Goal: Task Accomplishment & Management: Manage account settings

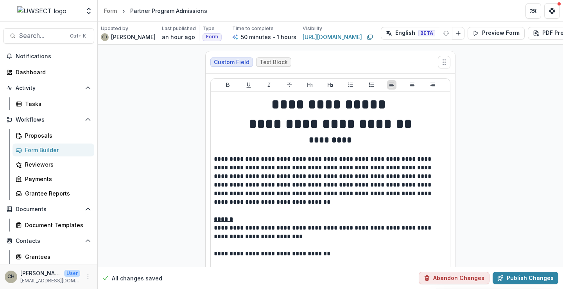
scroll to position [2962, 0]
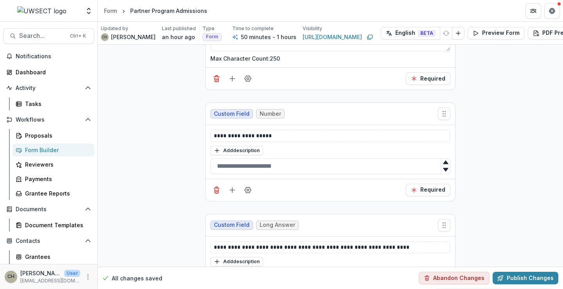
scroll to position [3236, 0]
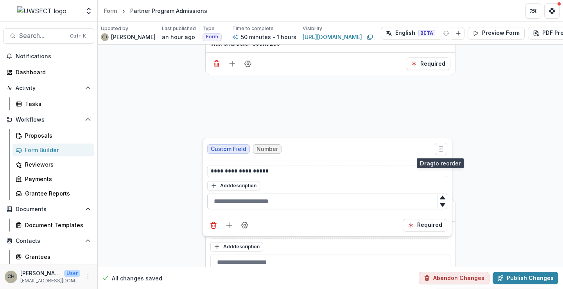
drag, startPoint x: 442, startPoint y: 102, endPoint x: 434, endPoint y: 152, distance: 50.3
click at [437, 153] on icon "Move field" at bounding box center [441, 149] width 8 height 8
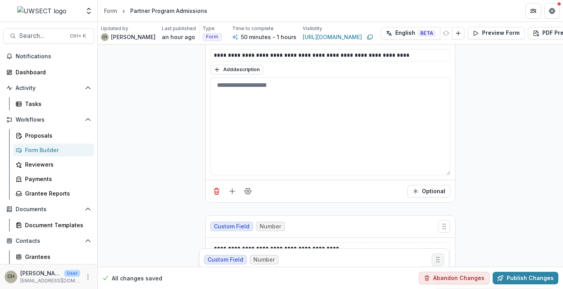
scroll to position [3312, 0]
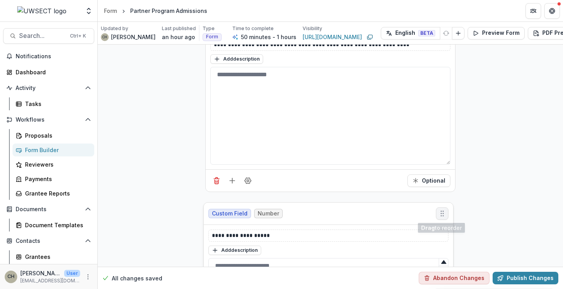
drag, startPoint x: 444, startPoint y: 98, endPoint x: 443, endPoint y: 210, distance: 112.3
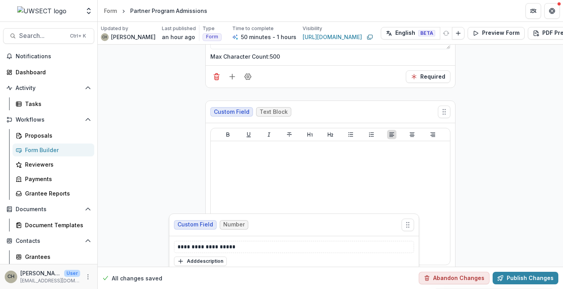
scroll to position [4519, 0]
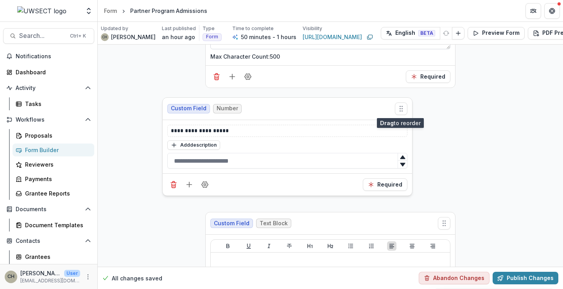
drag, startPoint x: 441, startPoint y: 96, endPoint x: 409, endPoint y: 122, distance: 40.9
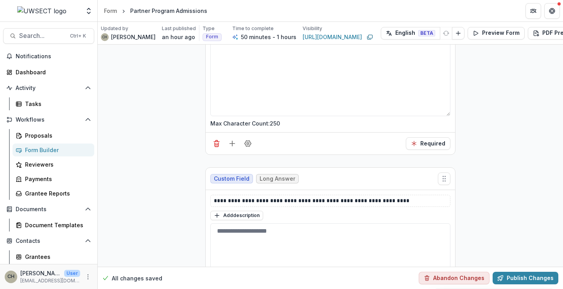
scroll to position [3196, 0]
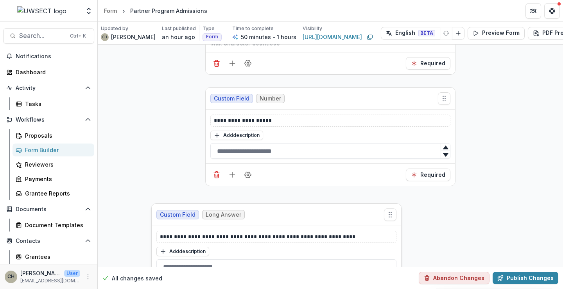
drag, startPoint x: 446, startPoint y: 144, endPoint x: 412, endPoint y: 212, distance: 76.1
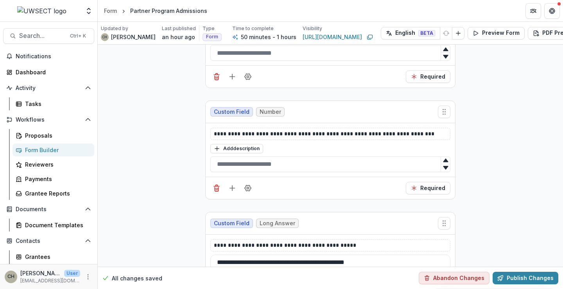
scroll to position [3441, 0]
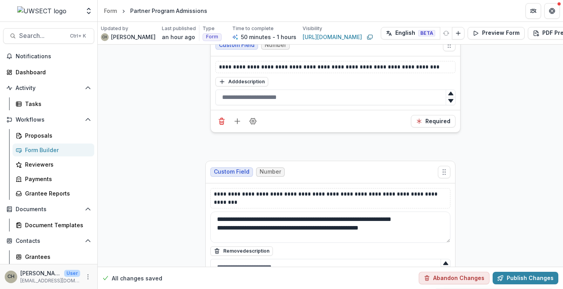
drag, startPoint x: 442, startPoint y: 161, endPoint x: 447, endPoint y: 42, distance: 119.0
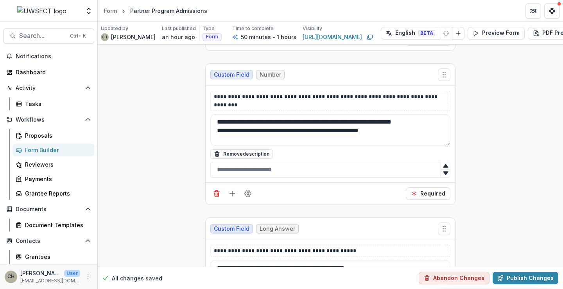
scroll to position [3501, 0]
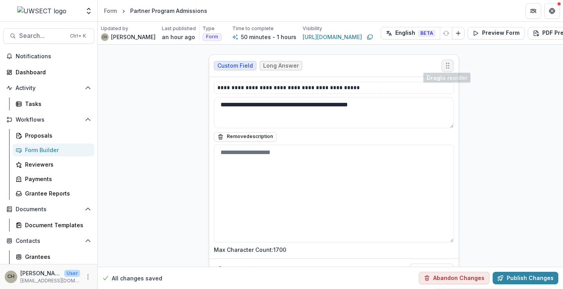
drag, startPoint x: 447, startPoint y: 212, endPoint x: 451, endPoint y: 65, distance: 147.5
click at [451, 65] on button "Move field" at bounding box center [448, 65] width 13 height 13
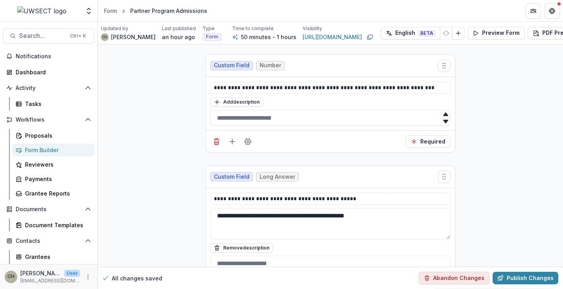
scroll to position [3341, 0]
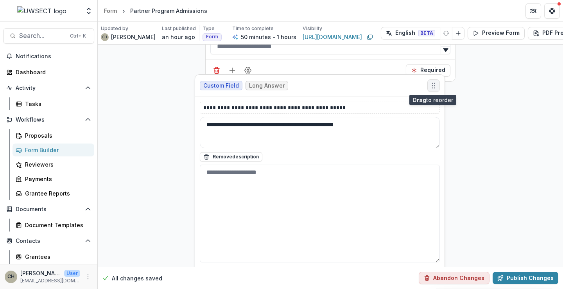
drag, startPoint x: 443, startPoint y: 217, endPoint x: 432, endPoint y: 86, distance: 131.5
click at [432, 86] on icon "Move field" at bounding box center [434, 86] width 8 height 8
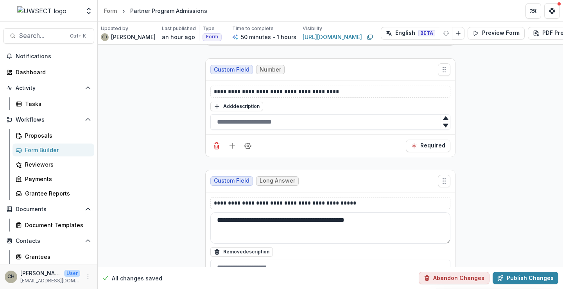
scroll to position [3224, 0]
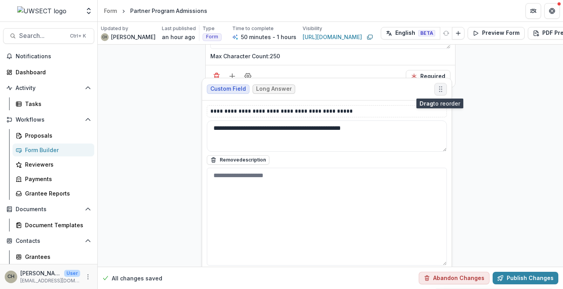
drag, startPoint x: 444, startPoint y: 223, endPoint x: 441, endPoint y: 89, distance: 133.8
click at [442, 89] on circle "Move field" at bounding box center [442, 89] width 0 height 0
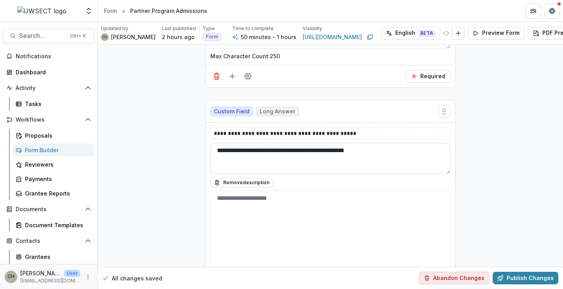
click at [371, 151] on textarea "**********" at bounding box center [330, 158] width 240 height 31
type textarea "**********"
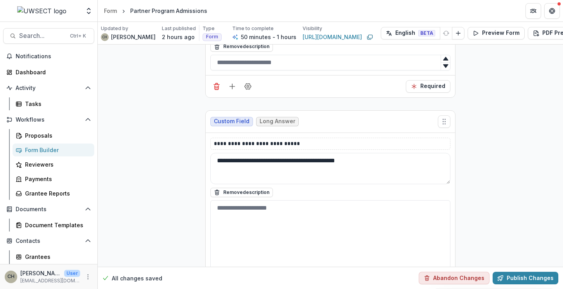
scroll to position [3849, 0]
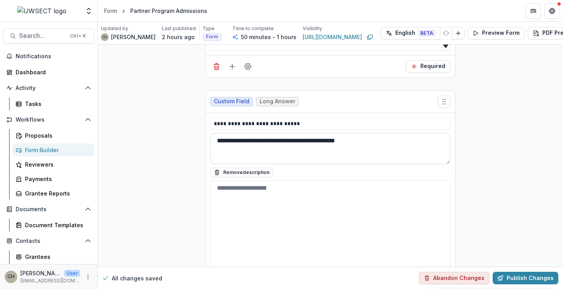
click at [314, 148] on textarea "**********" at bounding box center [330, 148] width 240 height 31
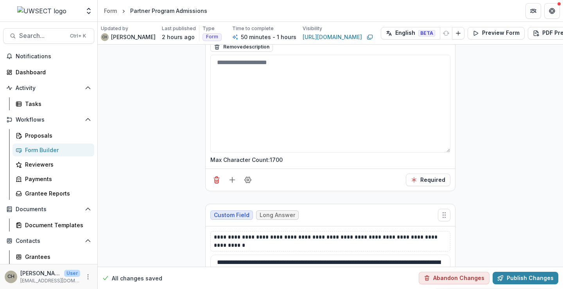
scroll to position [4045, 0]
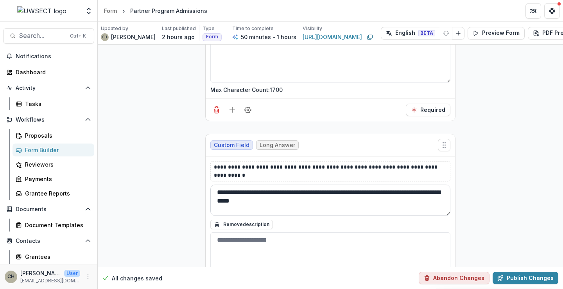
type textarea "**********"
click at [359, 193] on textarea "**********" at bounding box center [330, 200] width 240 height 31
drag, startPoint x: 379, startPoint y: 201, endPoint x: 366, endPoint y: 189, distance: 17.5
click at [366, 189] on textarea "**********" at bounding box center [330, 200] width 240 height 31
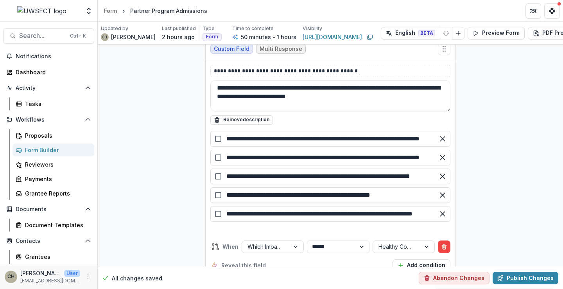
scroll to position [6705, 0]
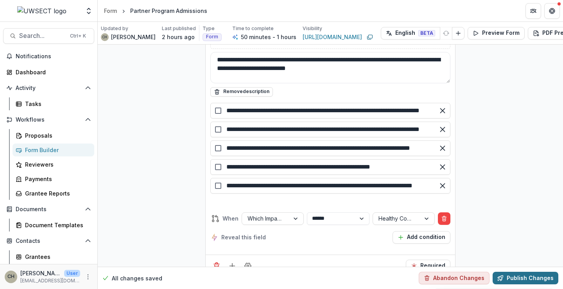
click at [540, 273] on button "Publish Changes" at bounding box center [526, 278] width 66 height 13
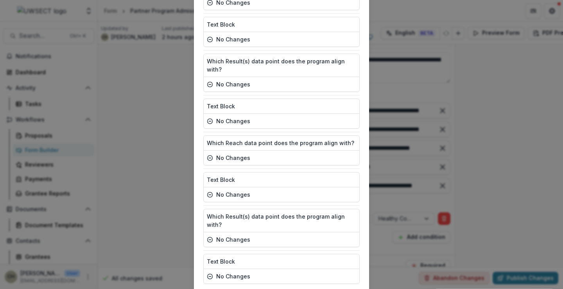
scroll to position [1395, 0]
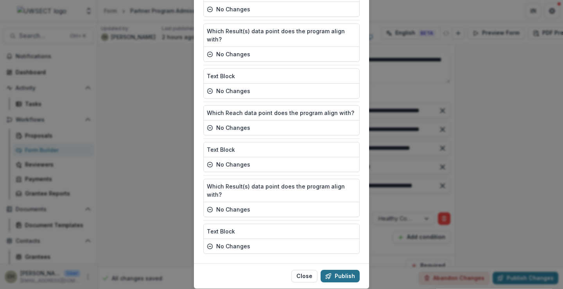
click at [335, 270] on button "Publish" at bounding box center [340, 276] width 39 height 13
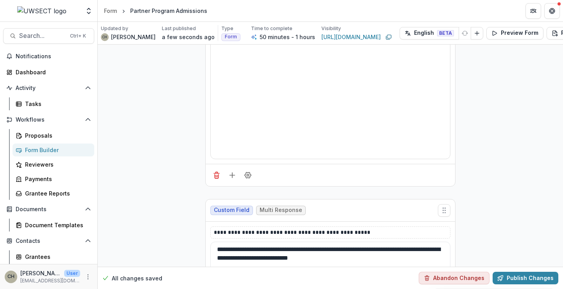
scroll to position [7995, 0]
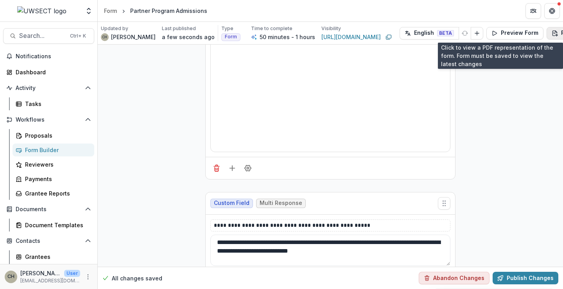
click at [547, 34] on button "PDF Preview" at bounding box center [574, 33] width 54 height 13
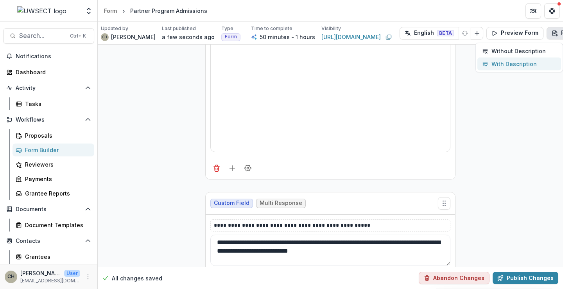
click at [510, 67] on p "With Description" at bounding box center [514, 64] width 45 height 8
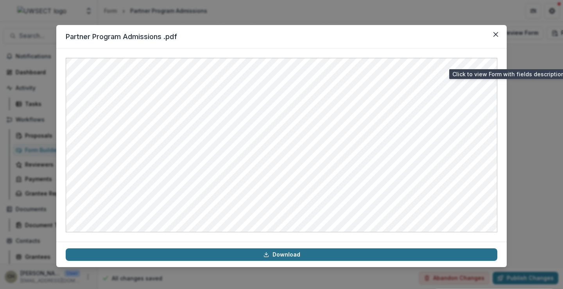
click at [306, 255] on link "Download" at bounding box center [282, 254] width 432 height 13
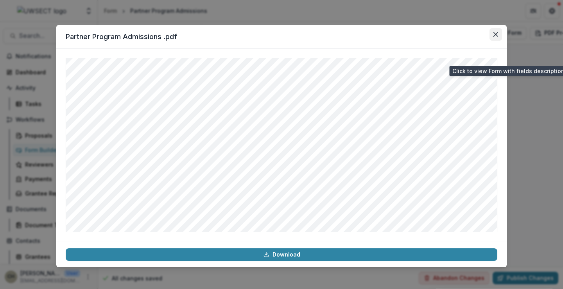
click at [494, 32] on icon "Close" at bounding box center [496, 34] width 5 height 5
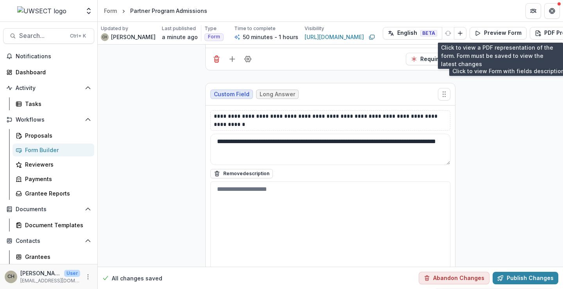
scroll to position [4082, 0]
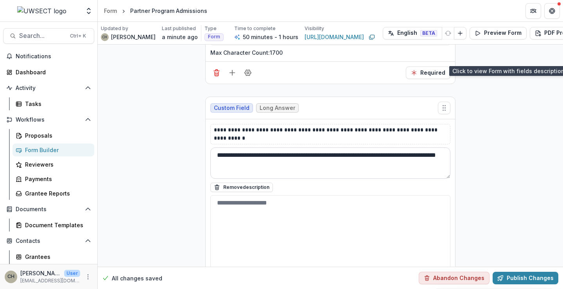
click at [276, 163] on textarea "**********" at bounding box center [330, 162] width 240 height 31
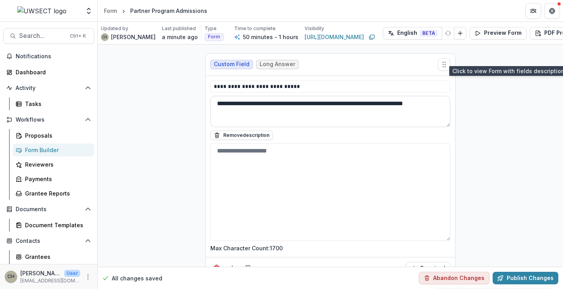
type textarea "**********"
click at [350, 104] on textarea "**********" at bounding box center [330, 111] width 240 height 31
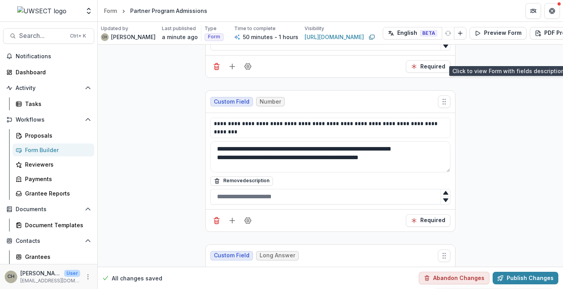
scroll to position [3691, 0]
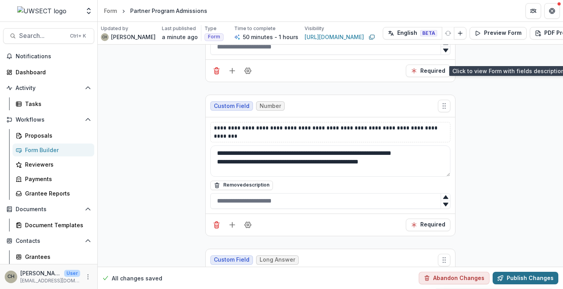
type textarea "**********"
click at [541, 273] on button "Publish Changes" at bounding box center [526, 278] width 66 height 13
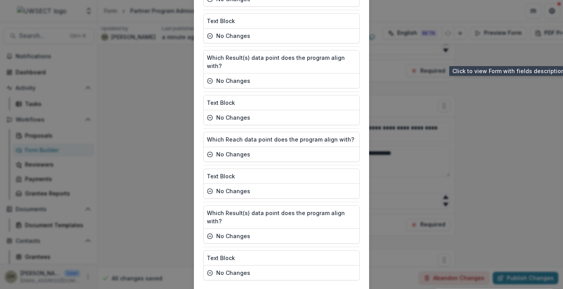
scroll to position [1395, 0]
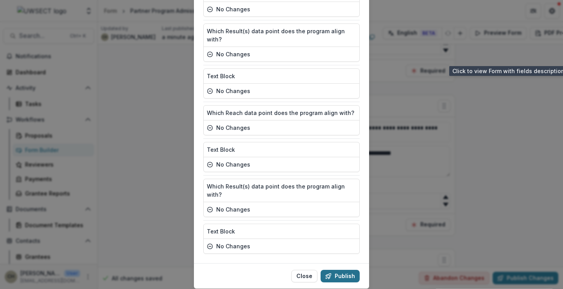
click at [334, 270] on button "Publish" at bounding box center [340, 276] width 39 height 13
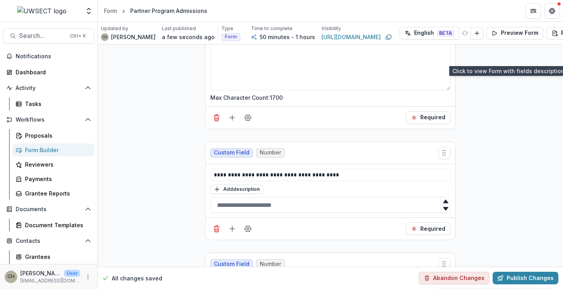
scroll to position [3417, 0]
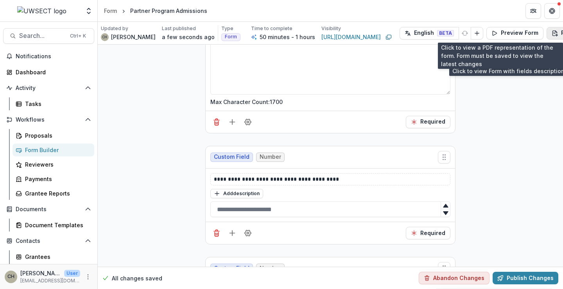
click at [547, 34] on button "PDF Preview" at bounding box center [574, 33] width 54 height 13
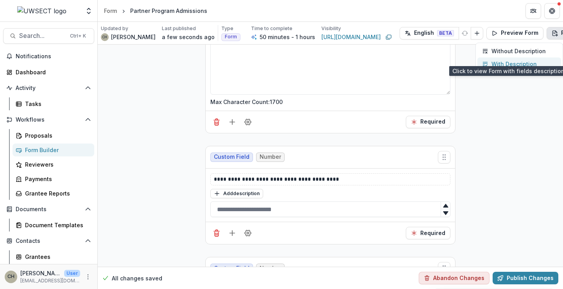
click at [514, 61] on p "With Description" at bounding box center [514, 64] width 45 height 8
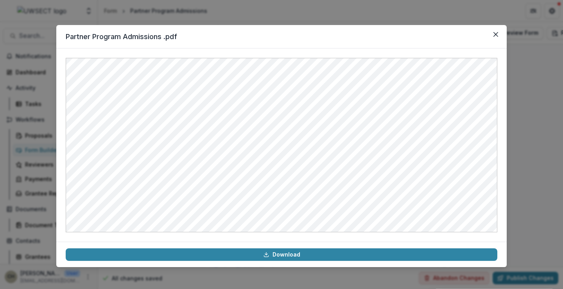
drag, startPoint x: 555, startPoint y: 111, endPoint x: 539, endPoint y: 83, distance: 32.4
click at [555, 111] on div "Partner Program Admissions .pdf Download" at bounding box center [281, 144] width 563 height 289
